Goal: Task Accomplishment & Management: Use online tool/utility

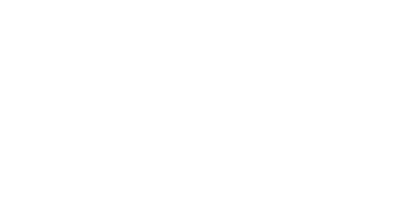
select select "Song"
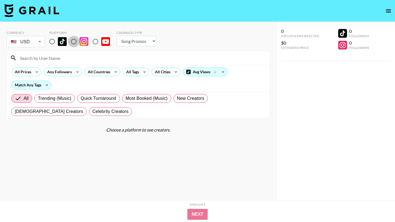
click at [73, 42] on input "radio" at bounding box center [74, 42] width 12 height 12
radio input "true"
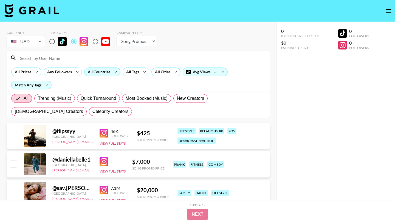
click at [101, 73] on div "All Countries" at bounding box center [97, 72] width 27 height 8
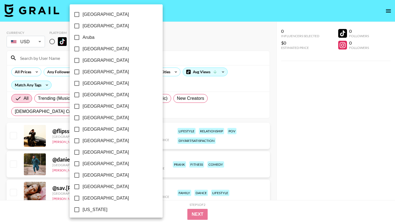
scroll to position [416, 0]
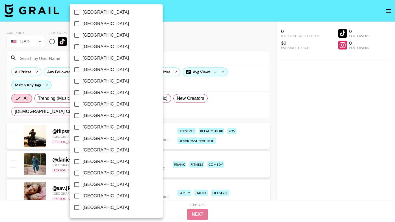
click at [93, 198] on span "[GEOGRAPHIC_DATA]" at bounding box center [105, 196] width 46 height 7
click at [82, 198] on input "[GEOGRAPHIC_DATA]" at bounding box center [77, 197] width 12 height 12
checkbox input "true"
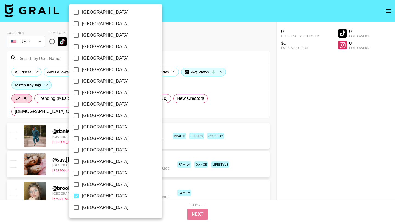
click at [190, 55] on div at bounding box center [197, 111] width 395 height 222
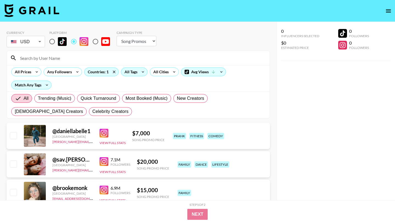
click at [137, 72] on div "All Tags" at bounding box center [129, 72] width 17 height 8
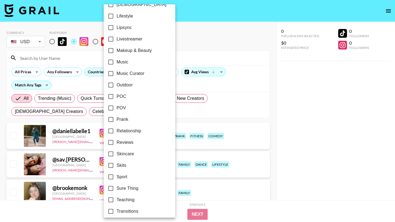
scroll to position [301, 0]
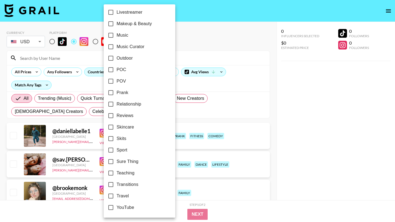
click at [124, 196] on span "Travel" at bounding box center [122, 196] width 12 height 7
click at [116, 196] on input "Travel" at bounding box center [111, 197] width 12 height 12
checkbox input "true"
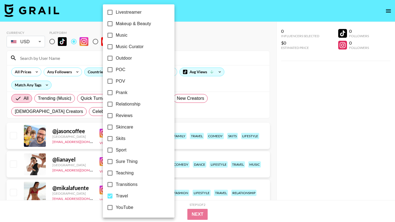
click at [228, 58] on div at bounding box center [197, 111] width 395 height 222
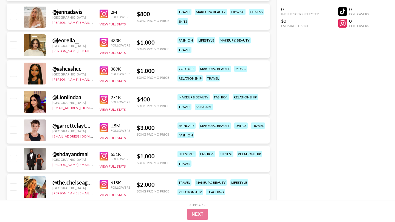
scroll to position [0, 0]
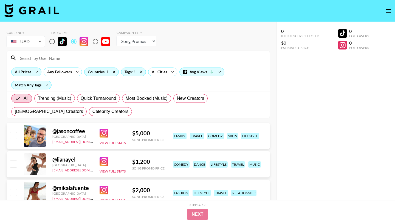
click at [25, 74] on div "All Prices" at bounding box center [22, 72] width 21 height 8
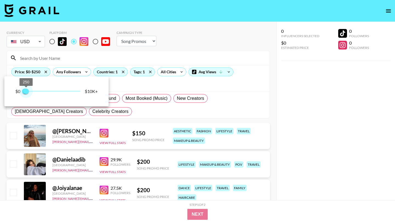
type input "500"
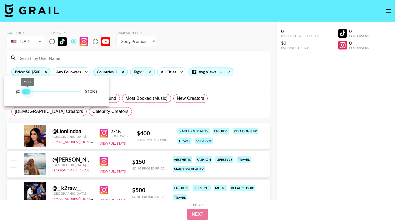
drag, startPoint x: 80, startPoint y: 90, endPoint x: 28, endPoint y: 95, distance: 52.3
click at [28, 94] on span "500" at bounding box center [27, 91] width 5 height 5
click at [213, 36] on div at bounding box center [197, 111] width 395 height 222
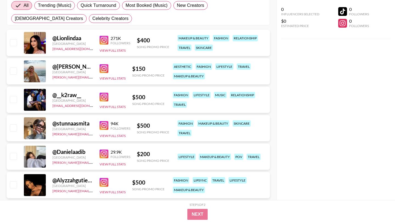
scroll to position [94, 0]
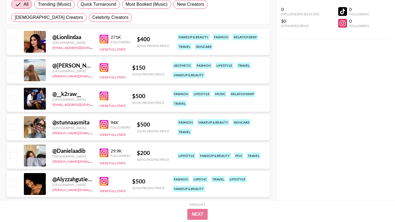
click at [104, 70] on img at bounding box center [103, 67] width 9 height 9
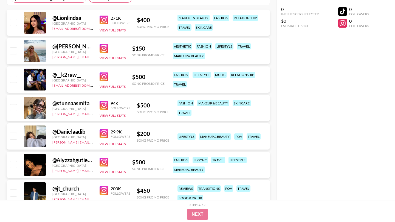
scroll to position [116, 0]
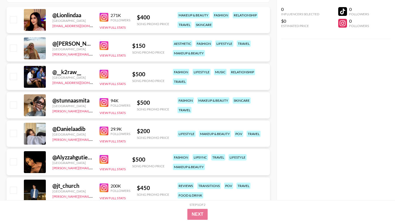
click at [104, 129] on img at bounding box center [103, 131] width 9 height 9
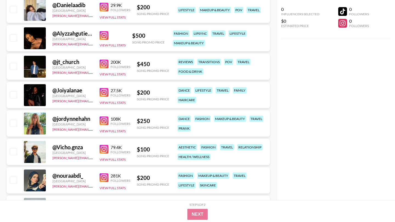
scroll to position [241, 0]
click at [102, 121] on img at bounding box center [103, 120] width 9 height 9
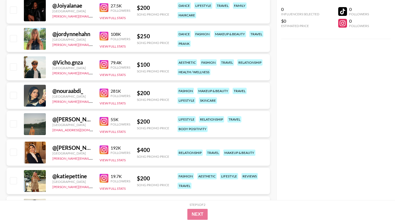
scroll to position [331, 0]
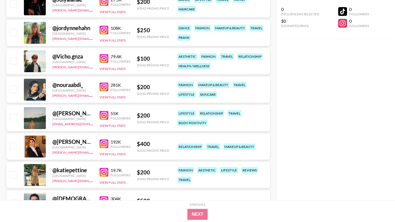
click at [106, 115] on img at bounding box center [103, 115] width 9 height 9
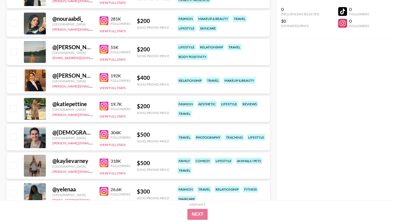
scroll to position [401, 0]
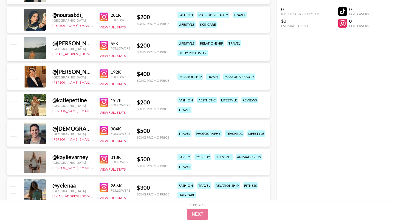
click at [105, 103] on img at bounding box center [103, 102] width 9 height 9
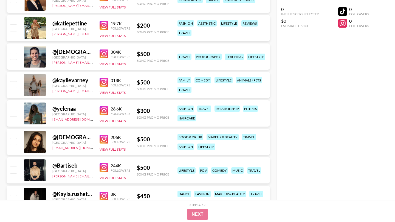
scroll to position [479, 0]
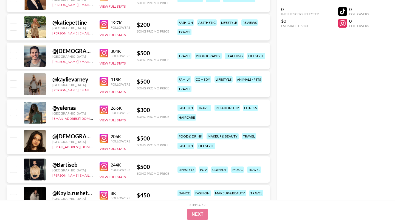
click at [105, 110] on img at bounding box center [103, 110] width 9 height 9
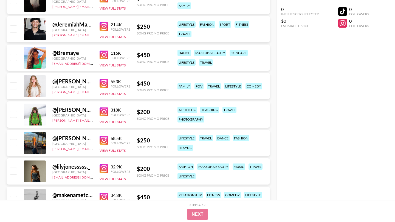
scroll to position [677, 0]
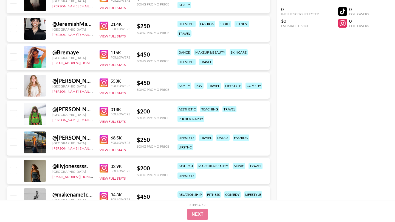
click at [102, 139] on img at bounding box center [103, 140] width 9 height 9
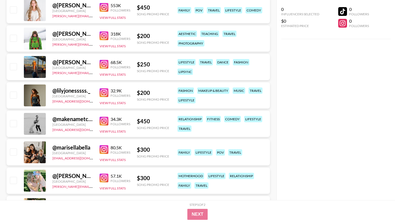
scroll to position [755, 0]
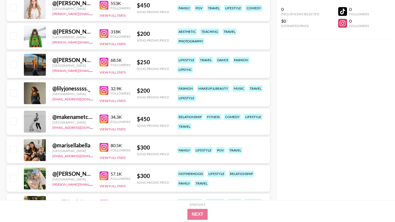
click at [102, 90] on img at bounding box center [103, 90] width 9 height 9
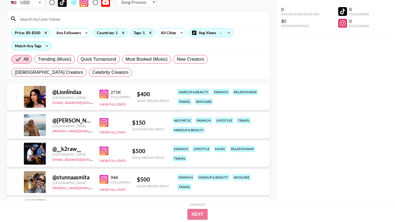
scroll to position [0, 0]
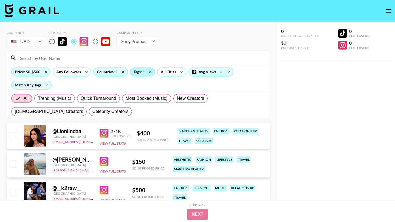
click at [135, 71] on div "Tags: 1" at bounding box center [142, 72] width 24 height 8
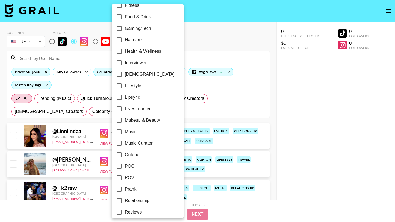
scroll to position [205, 0]
click at [119, 156] on input "Outdoor" at bounding box center [119, 155] width 12 height 12
checkbox input "true"
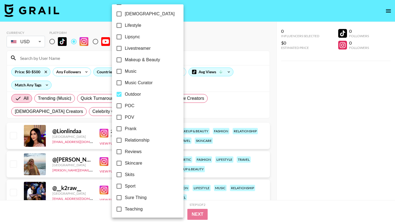
scroll to position [301, 0]
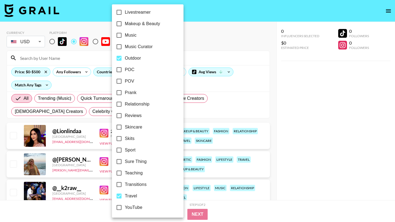
click at [227, 49] on div at bounding box center [197, 111] width 395 height 222
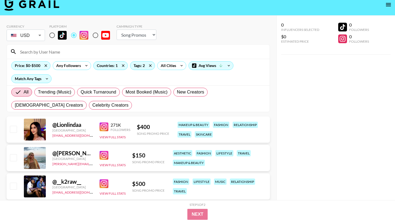
scroll to position [0, 0]
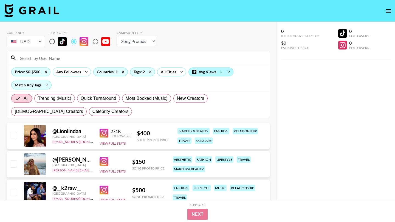
click at [198, 71] on div "Avg Views" at bounding box center [211, 72] width 44 height 8
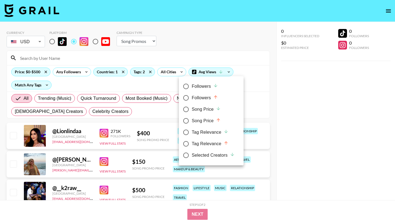
click at [201, 108] on div "Song Price" at bounding box center [206, 109] width 29 height 7
click at [192, 108] on input "Song Price" at bounding box center [186, 110] width 12 height 12
radio input "true"
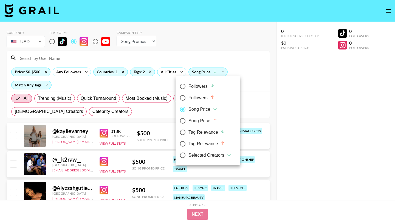
click at [201, 119] on div "Song Price" at bounding box center [202, 121] width 29 height 7
click at [188, 119] on input "Song Price" at bounding box center [183, 121] width 12 height 12
radio input "true"
radio input "false"
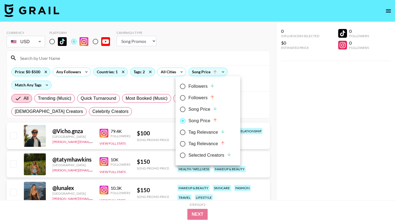
click at [238, 68] on div at bounding box center [197, 111] width 395 height 222
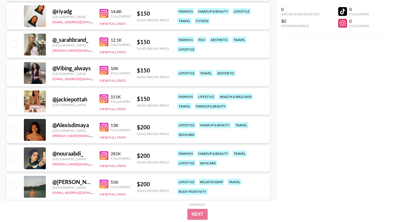
scroll to position [307, 0]
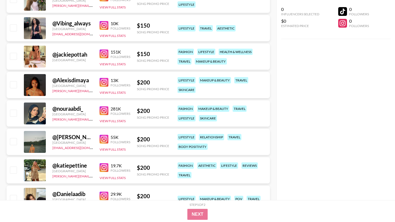
click at [104, 50] on img at bounding box center [103, 54] width 9 height 9
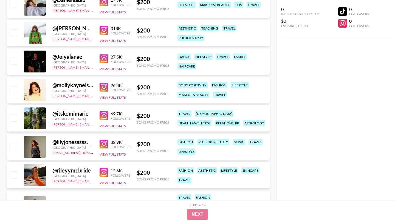
scroll to position [502, 0]
click at [104, 115] on img at bounding box center [103, 115] width 9 height 9
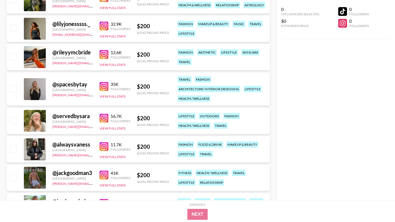
scroll to position [623, 0]
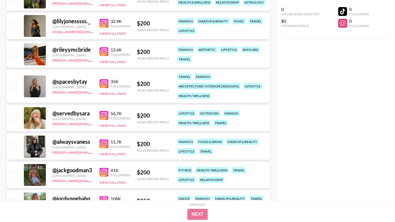
click at [104, 117] on img at bounding box center [103, 115] width 9 height 9
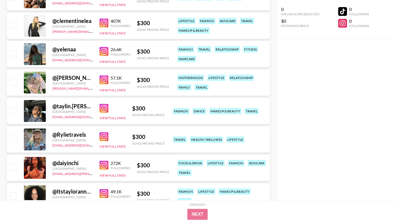
scroll to position [1141, 0]
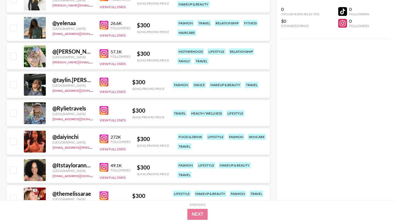
click at [105, 109] on img at bounding box center [103, 110] width 9 height 9
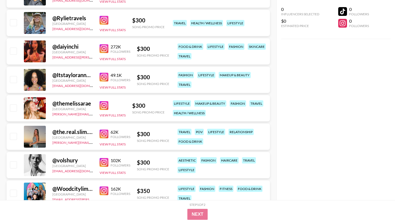
scroll to position [1226, 0]
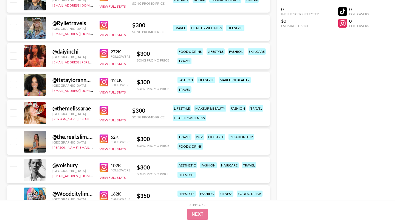
click at [102, 139] on img at bounding box center [103, 139] width 9 height 9
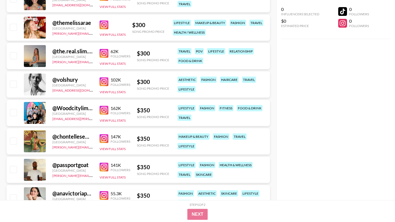
scroll to position [1307, 0]
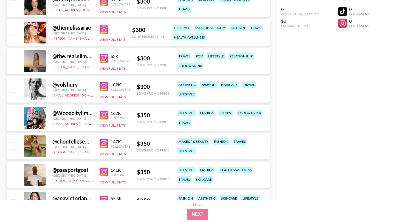
click at [102, 84] on img at bounding box center [103, 86] width 9 height 9
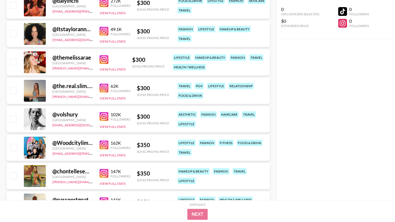
scroll to position [1270, 0]
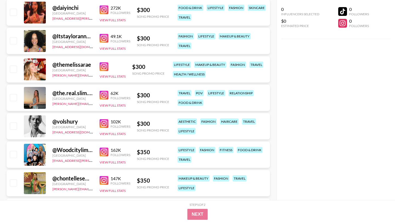
click at [104, 67] on img at bounding box center [103, 66] width 9 height 9
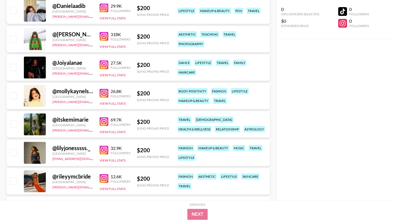
scroll to position [383, 0]
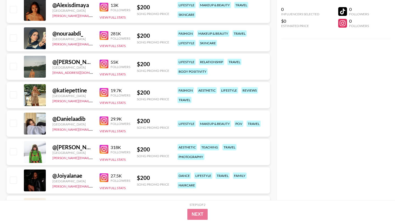
click at [105, 66] on img at bounding box center [103, 64] width 9 height 9
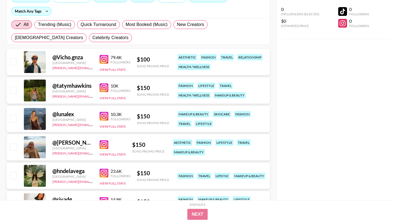
scroll to position [0, 0]
